Goal: Task Accomplishment & Management: Manage account settings

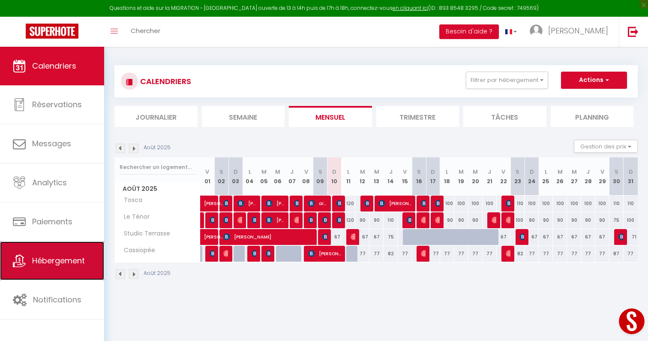
click at [77, 258] on span "Hébergement" at bounding box center [58, 260] width 53 height 11
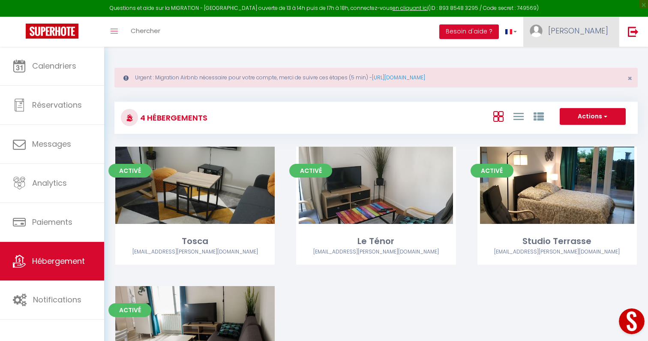
click at [584, 45] on link "[PERSON_NAME]" at bounding box center [571, 32] width 96 height 30
click at [506, 57] on div "Urgent : Migration Airbnb nécessaire pour votre compte, merci de suivre ces éta…" at bounding box center [376, 241] width 544 height 389
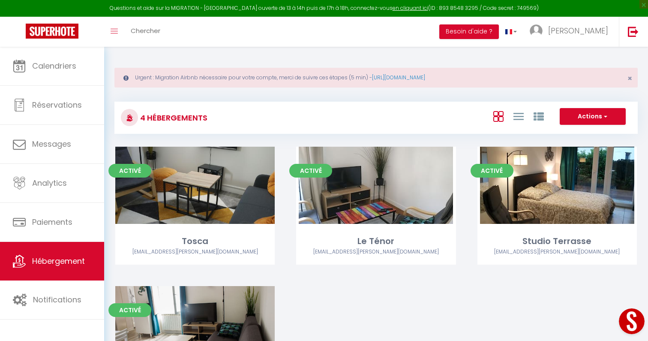
click at [637, 259] on div "Activé Editer Studio Terrasse [EMAIL_ADDRESS][PERSON_NAME][DOMAIN_NAME]" at bounding box center [557, 216] width 181 height 139
select select "3"
select select "2"
select select "1"
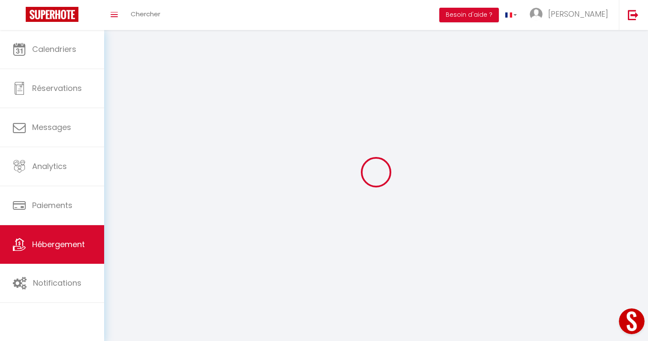
select select
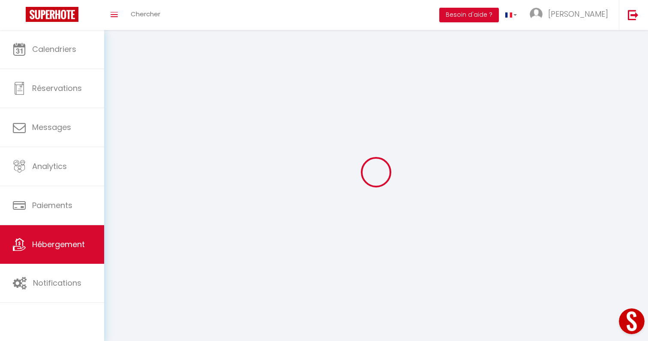
checkbox input "false"
select select
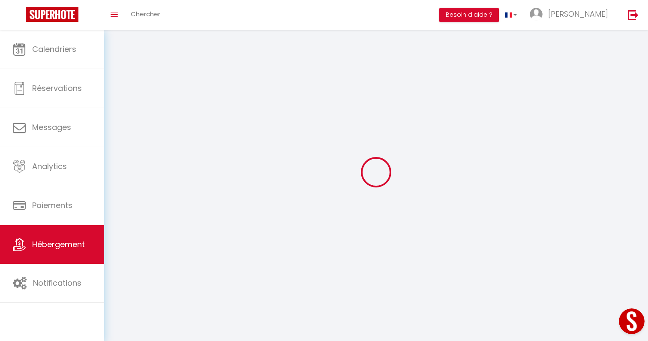
select select
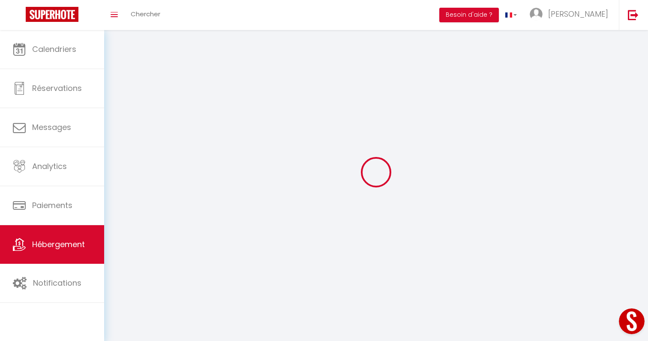
select select
checkbox input "false"
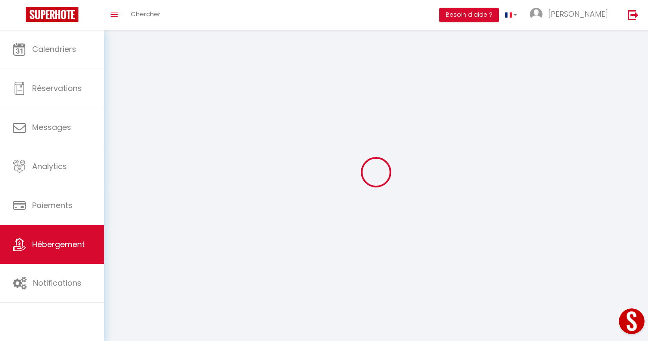
select select
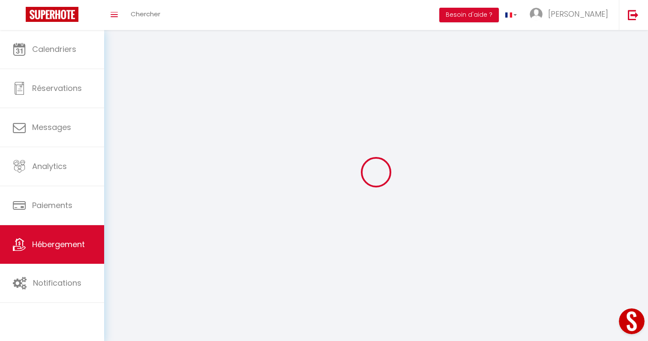
select select
checkbox input "false"
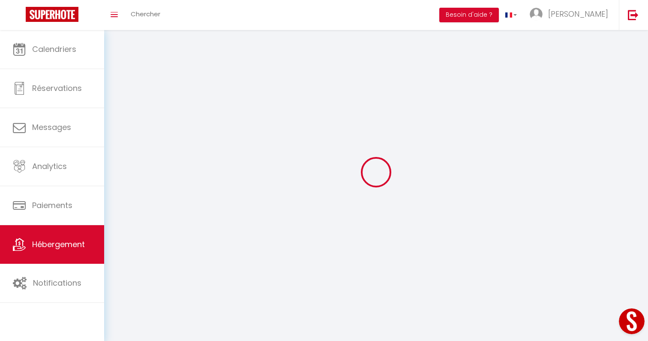
checkbox input "false"
select select
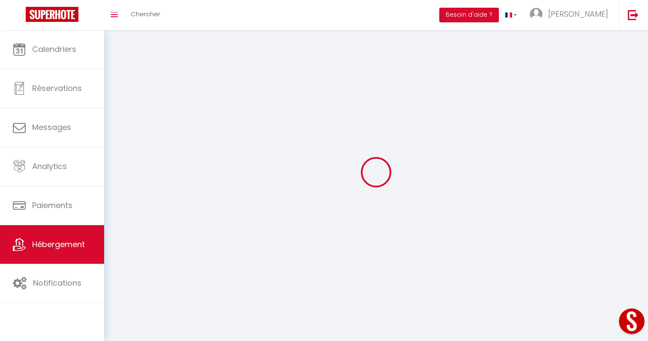
select select
checkbox input "false"
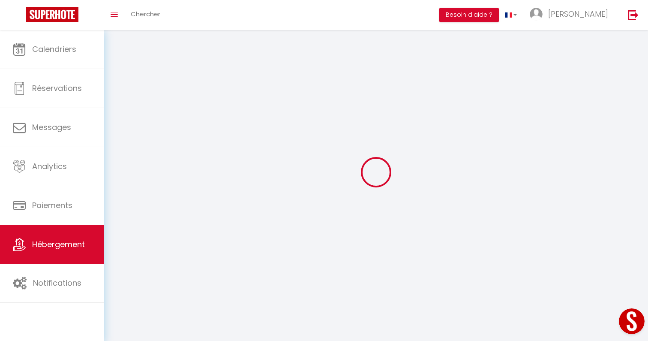
checkbox input "false"
select select
select select "1"
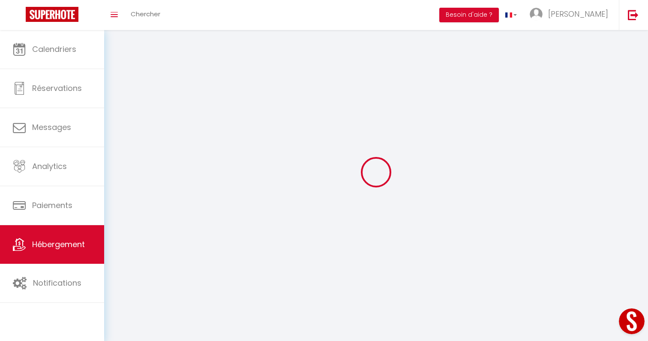
select select
select select "28"
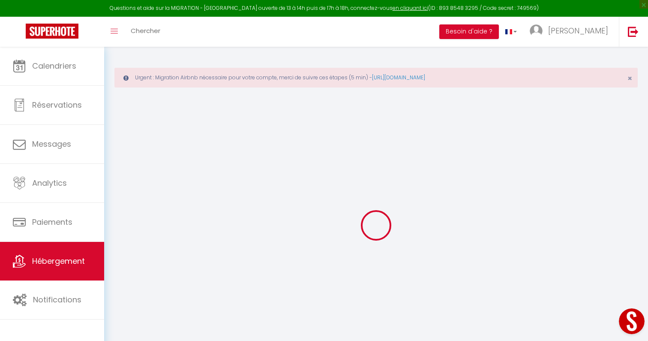
select select
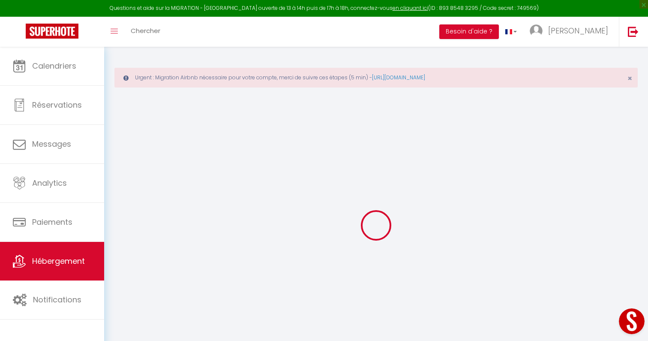
select select
checkbox input "false"
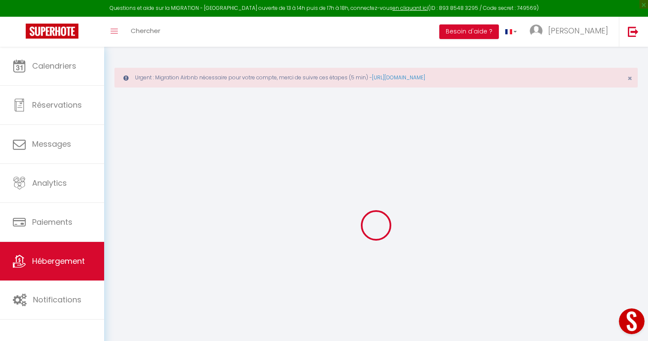
select select
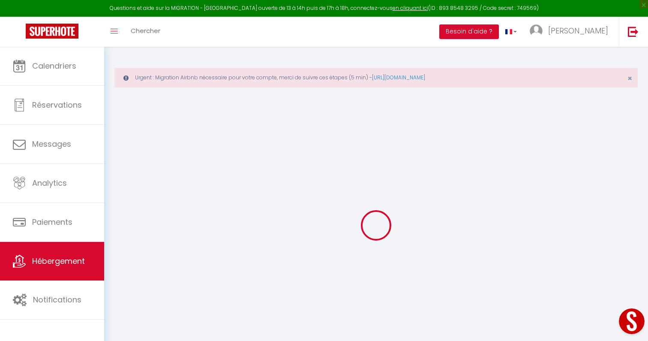
select select
checkbox input "false"
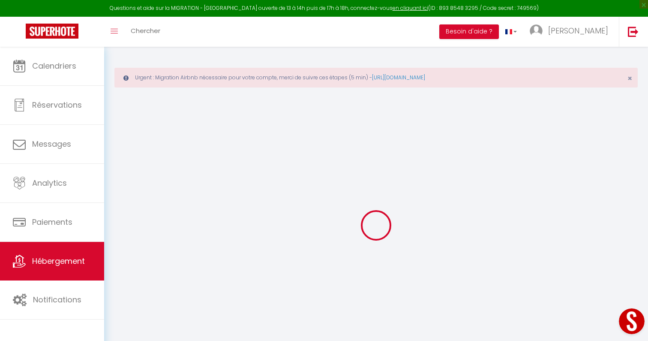
checkbox input "false"
select select
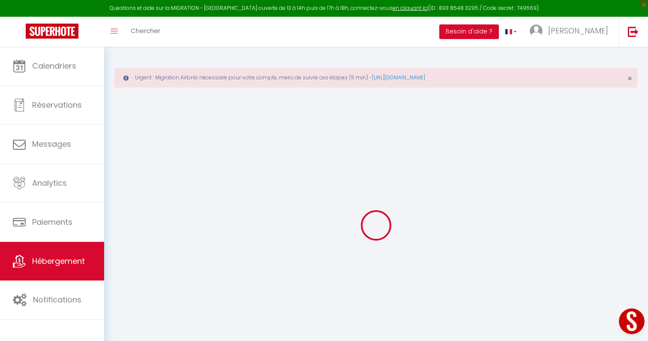
select select
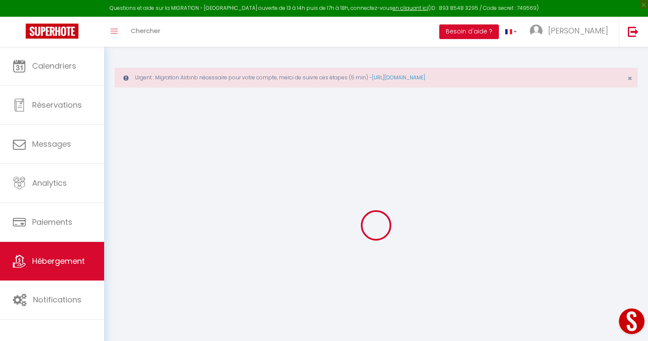
checkbox input "false"
select select
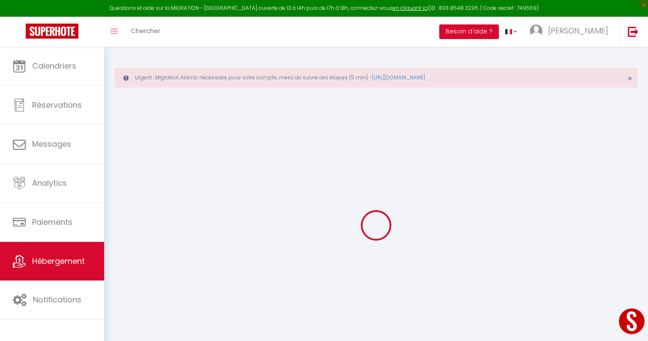
select select
type input "Studio Terrasse"
select select "2"
type input "65"
type input "5"
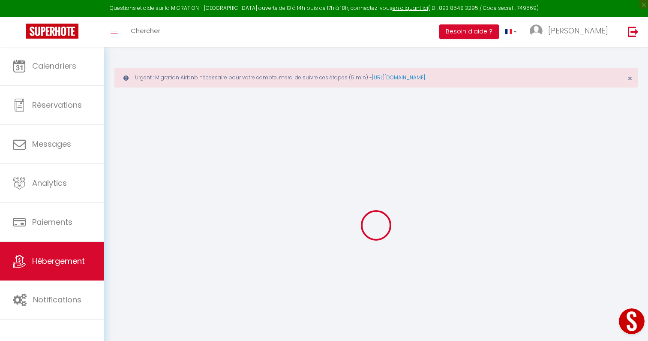
type input "4.50"
type input "400"
select select
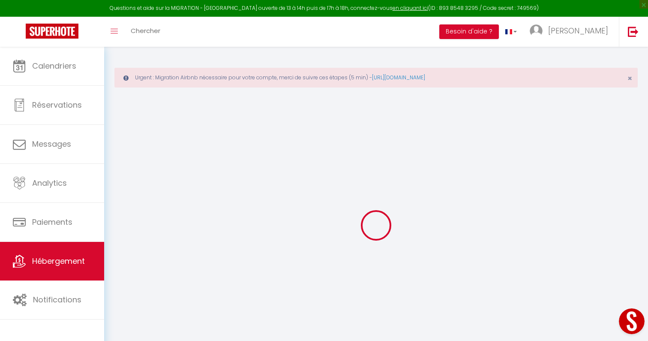
select select
type input "[STREET_ADDRESS]"
type input "45000"
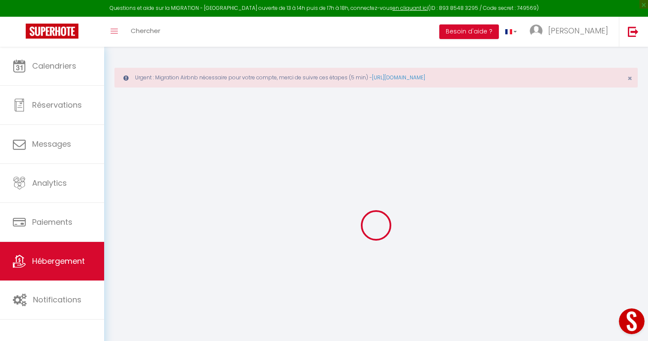
type input "[GEOGRAPHIC_DATA]"
type input "[EMAIL_ADDRESS][PERSON_NAME][DOMAIN_NAME]"
select select "1753"
checkbox input "false"
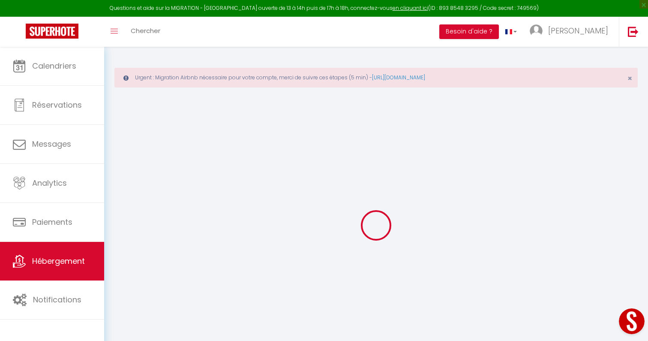
checkbox input "false"
radio input "true"
type input "0"
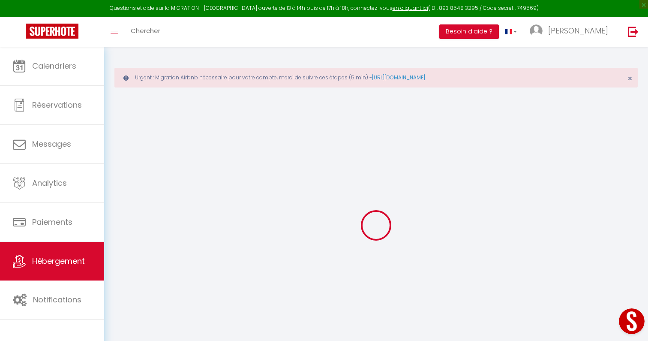
type input "0"
select select
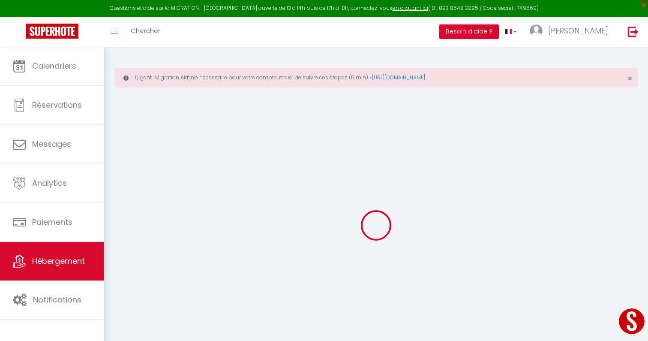
select select
checkbox input "false"
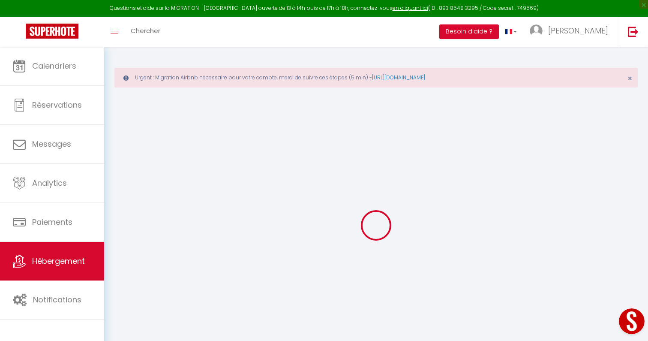
checkbox input "false"
select select
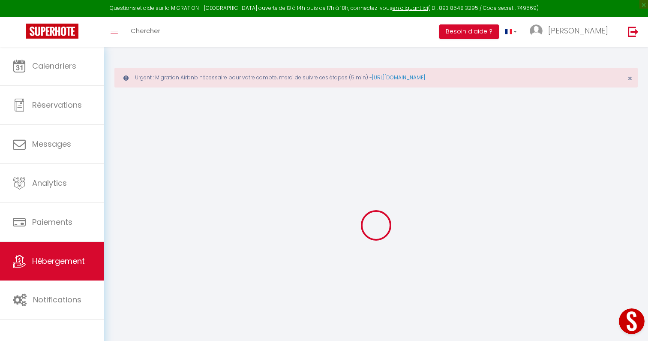
select select
checkbox input "false"
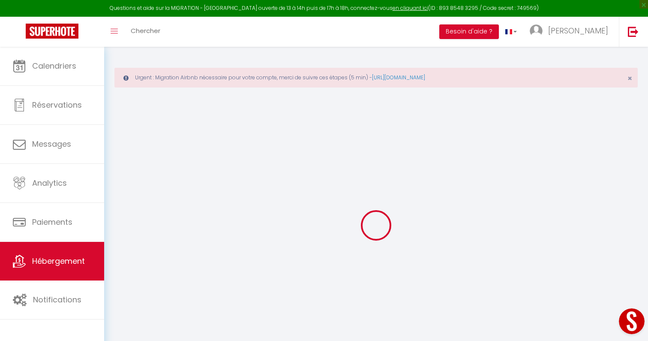
checkbox input "false"
select select "1262"
checkbox input "false"
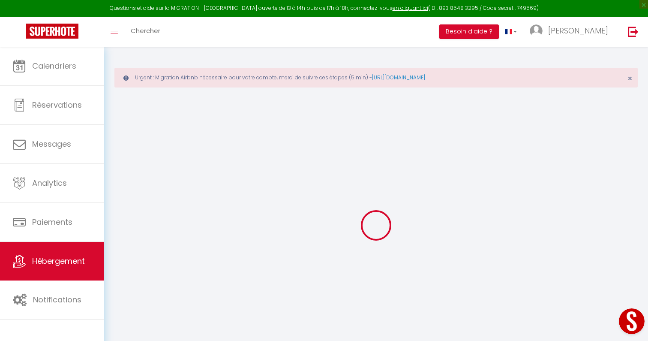
checkbox input "false"
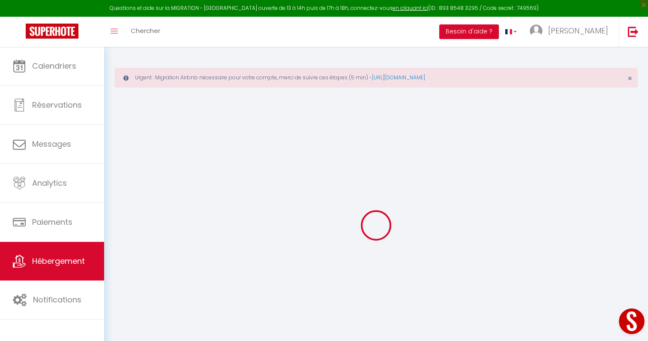
checkbox input "false"
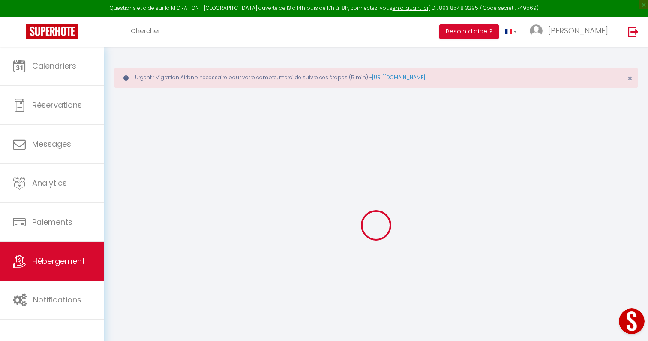
select select "17:00"
select select "22:00"
select select "16:00"
select select "30"
select select "120"
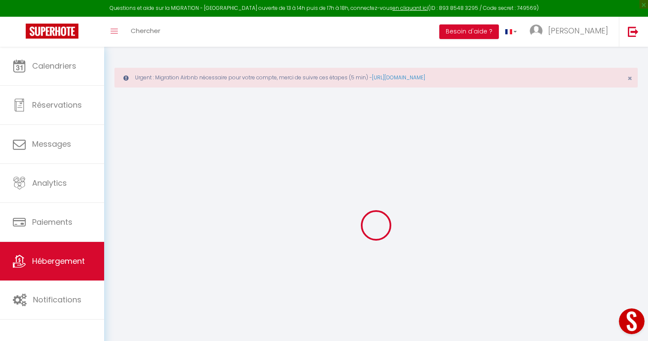
select select "19:00"
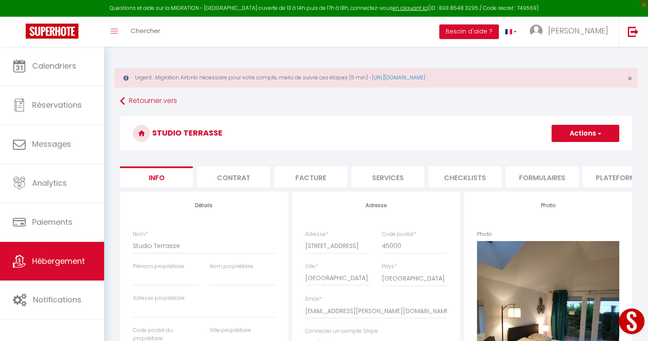
checkbox input "false"
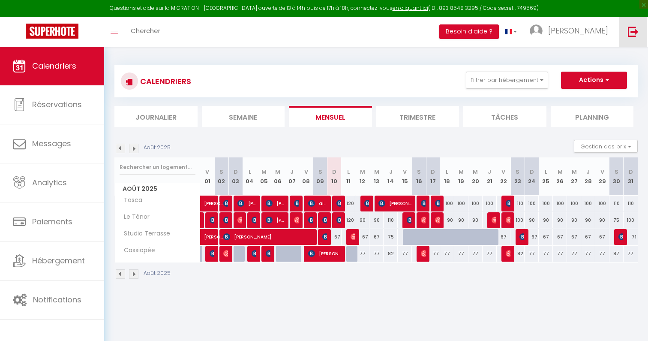
click at [635, 30] on img at bounding box center [633, 31] width 11 height 11
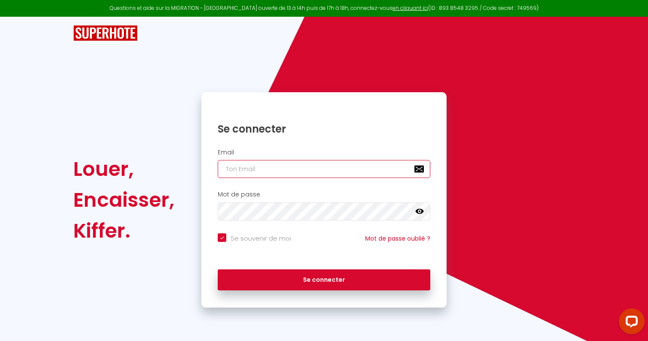
click at [339, 173] on input "email" at bounding box center [324, 169] width 213 height 18
paste input "[EMAIL_ADDRESS][DOMAIN_NAME]"
type input "juliettebisiaux05@gmail.com"
checkbox input "true"
type input "juliettebisiaux05@gmail.com"
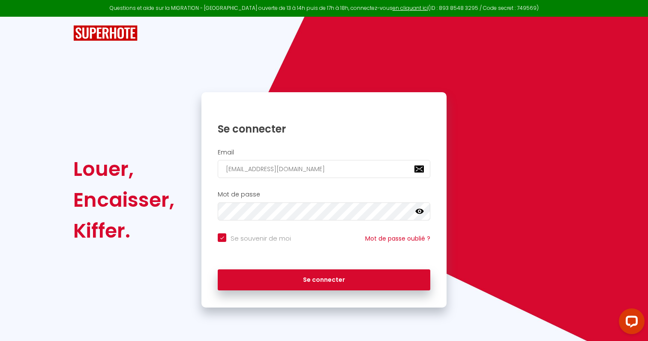
click at [298, 291] on div "Se connecter" at bounding box center [324, 280] width 245 height 39
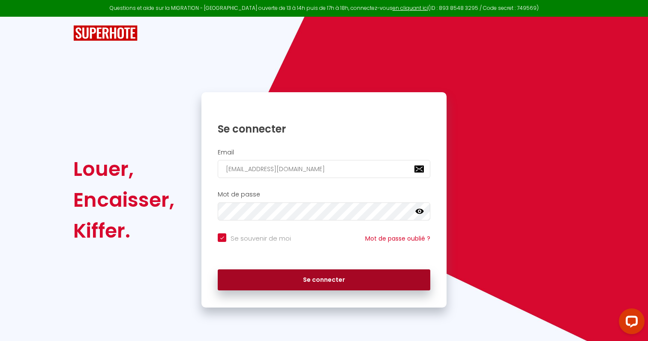
click at [299, 288] on button "Se connecter" at bounding box center [324, 279] width 213 height 21
click at [307, 275] on button "Se connecter" at bounding box center [324, 279] width 213 height 21
checkbox input "true"
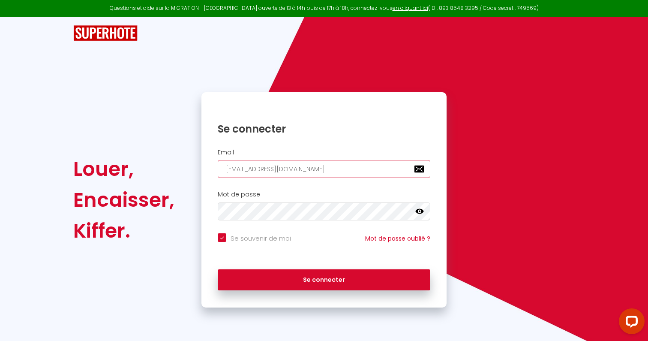
click at [271, 166] on input "juliettebisiaux05@gmail.com" at bounding box center [324, 169] width 213 height 18
paste input "contact@feelgoodconciergerie"
type input "contact@feelgoodconciergerie.com"
checkbox input "true"
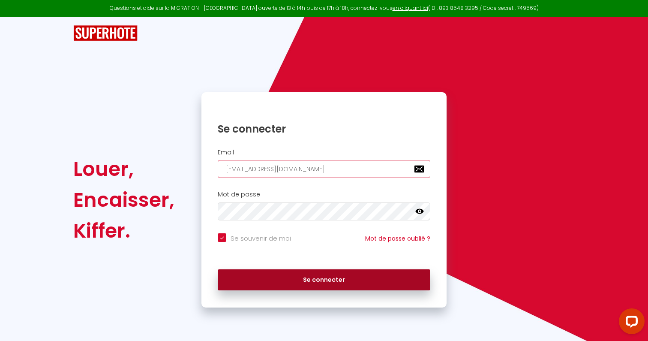
type input "contact@feelgoodconciergerie.com"
click at [284, 281] on button "Se connecter" at bounding box center [324, 279] width 213 height 21
checkbox input "true"
